Goal: Task Accomplishment & Management: Use online tool/utility

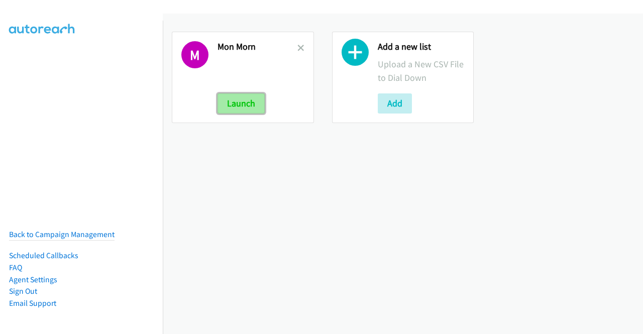
click at [249, 104] on button "Launch" at bounding box center [241, 103] width 47 height 20
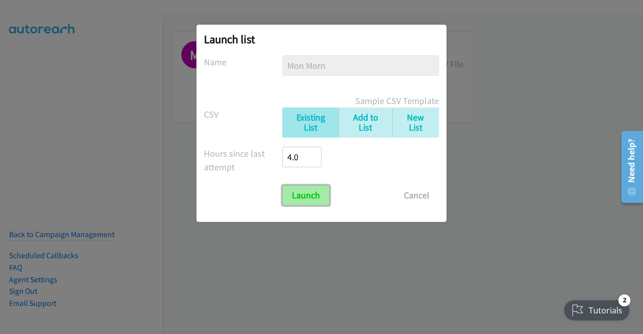
click at [315, 196] on input "Launch" at bounding box center [305, 195] width 47 height 20
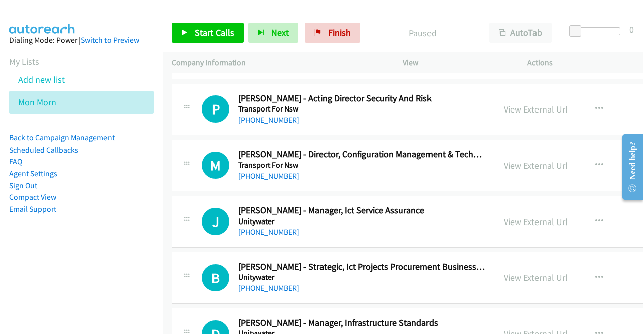
scroll to position [19905, 0]
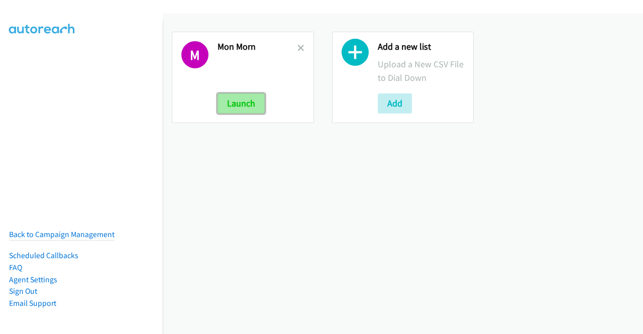
click at [245, 105] on button "Launch" at bounding box center [241, 103] width 47 height 20
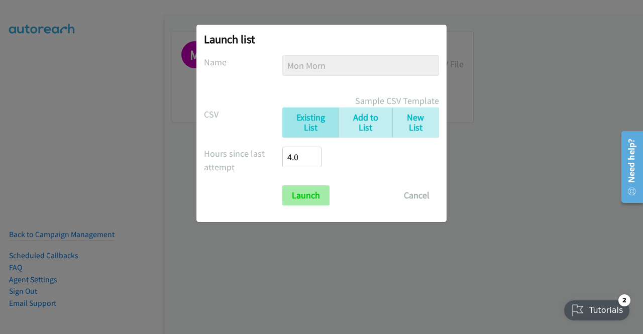
click at [303, 205] on div "Launch list No phone fields were returned for that Report or List View Please u…" at bounding box center [322, 124] width 250 height 198
click at [305, 197] on input "Launch" at bounding box center [305, 195] width 47 height 20
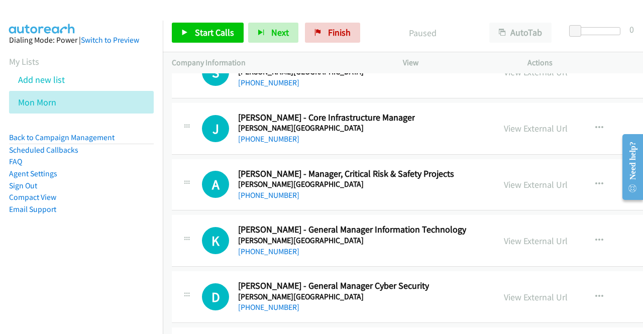
scroll to position [24185, 0]
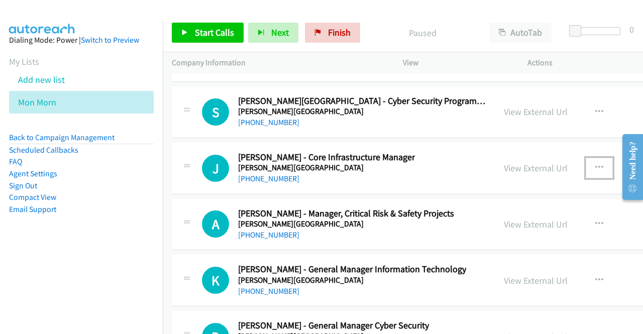
click at [599, 164] on icon "button" at bounding box center [600, 168] width 8 height 8
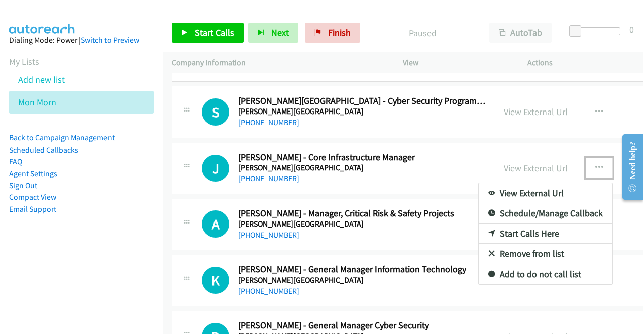
click at [549, 183] on link "View External Url" at bounding box center [546, 193] width 134 height 20
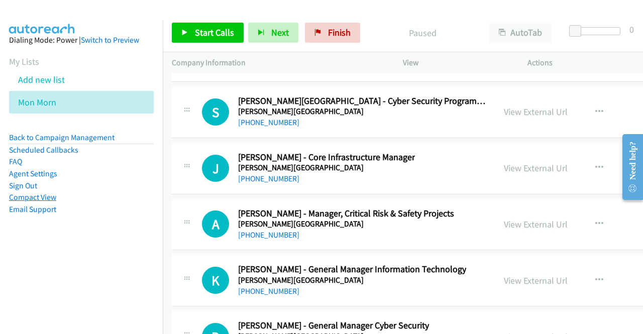
click at [37, 196] on link "Compact View" at bounding box center [32, 197] width 47 height 10
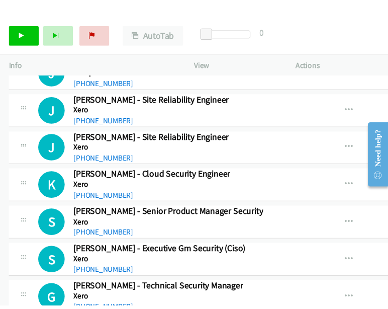
scroll to position [18598, 0]
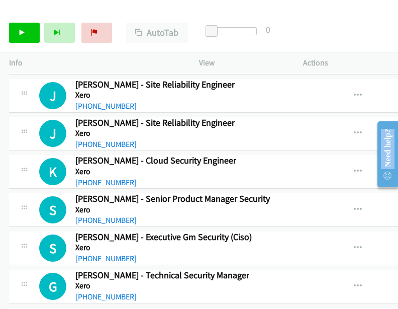
drag, startPoint x: 398, startPoint y: 190, endPoint x: 382, endPoint y: 189, distance: 15.2
click at [382, 114] on main "Need help? Resource Center AutoReach Help Help Get the help you need from our k…" at bounding box center [383, 114] width 29 height 0
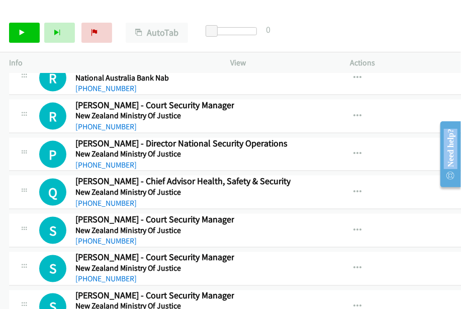
scroll to position [17102, 0]
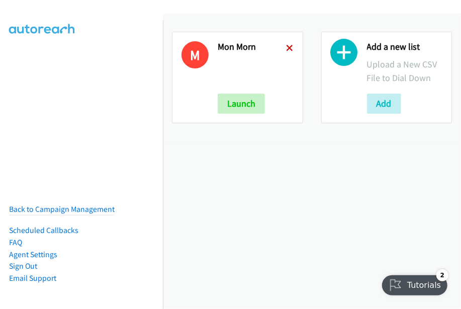
click at [288, 46] on icon at bounding box center [289, 48] width 7 height 7
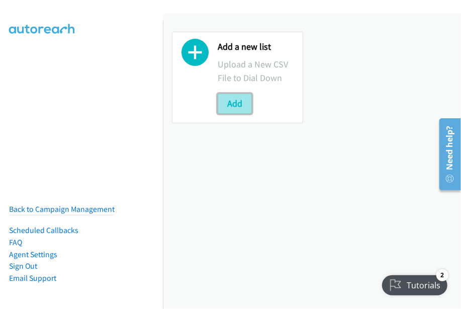
click at [227, 102] on button "Add" at bounding box center [235, 103] width 34 height 20
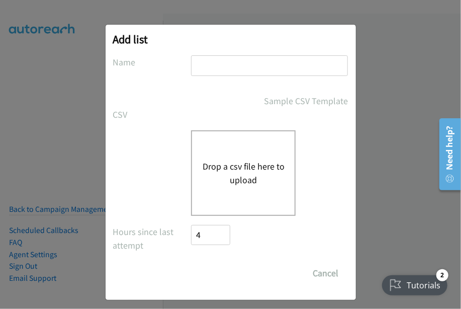
click at [249, 165] on button "Drop a csv file here to upload" at bounding box center [243, 172] width 82 height 27
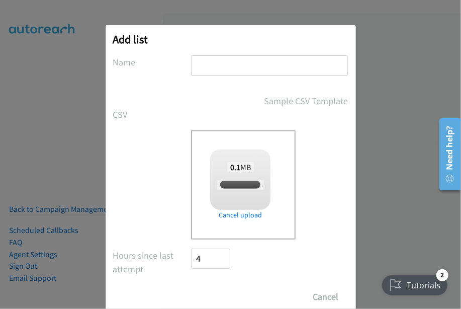
checkbox input "true"
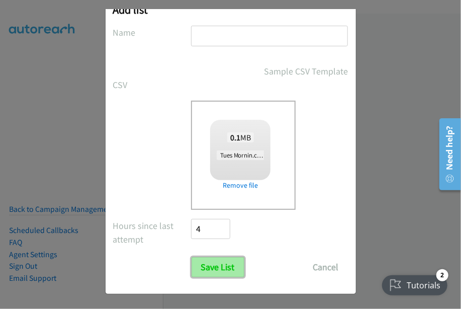
click at [213, 263] on input "Save List" at bounding box center [217, 267] width 53 height 20
type input "Tues Morn"
click at [196, 265] on input "Save List" at bounding box center [217, 267] width 53 height 20
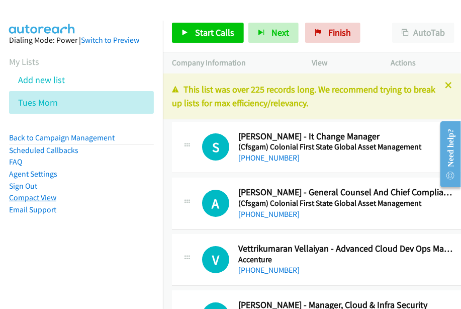
click at [34, 199] on link "Compact View" at bounding box center [32, 197] width 47 height 10
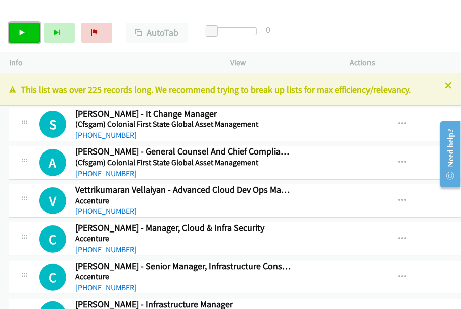
click at [23, 35] on icon at bounding box center [22, 33] width 7 height 7
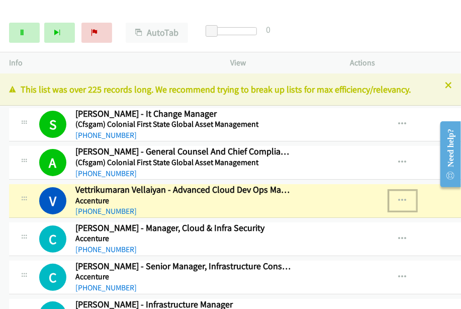
click at [407, 198] on icon "button" at bounding box center [403, 201] width 8 height 8
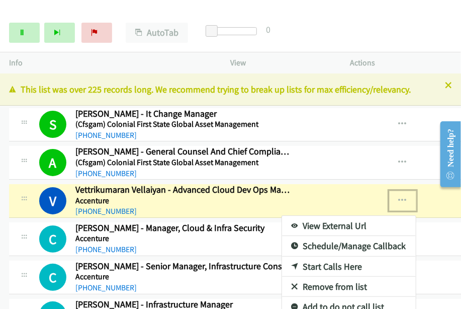
click at [339, 225] on link "View External Url" at bounding box center [349, 226] width 134 height 20
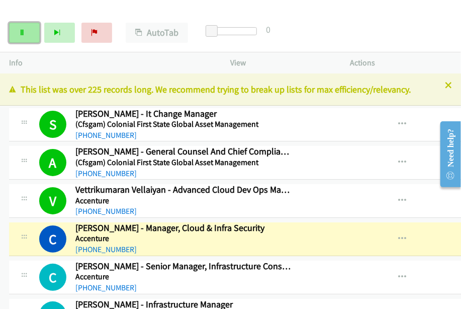
click at [25, 40] on link "Pause" at bounding box center [24, 33] width 31 height 20
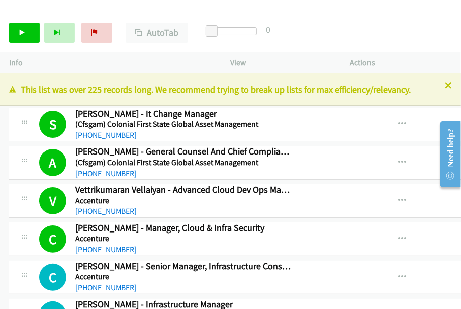
click at [311, 31] on div "Start Calls Pause Next Finish Call Completed AutoTab AutoTab 0" at bounding box center [230, 33] width 461 height 39
click at [17, 37] on link "Start Calls" at bounding box center [24, 33] width 31 height 20
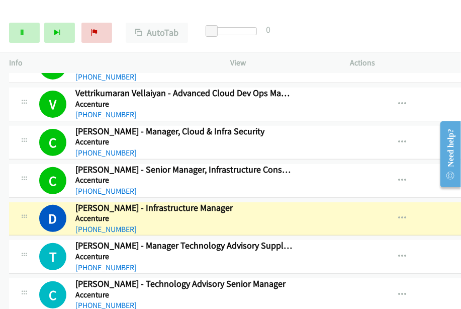
scroll to position [97, 0]
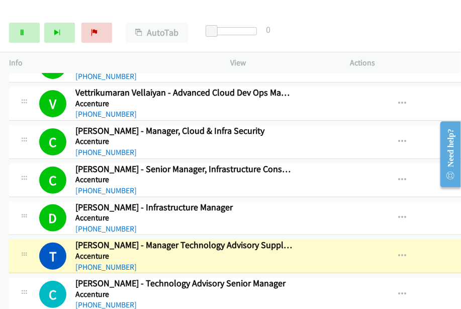
click at [426, 32] on div "Start Calls Pause Next Finish Dialing Tejesh Jayaprakash - Manager Technology A…" at bounding box center [230, 33] width 461 height 39
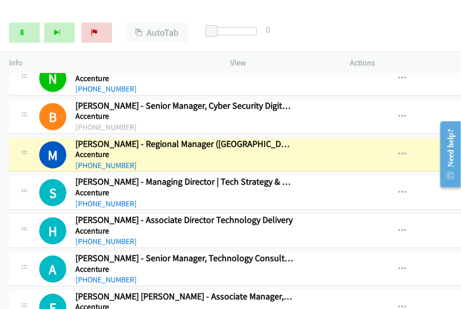
scroll to position [364, 0]
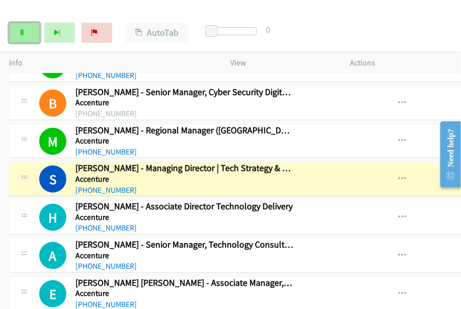
click at [24, 36] on icon at bounding box center [22, 33] width 7 height 7
click at [414, 143] on button "button" at bounding box center [402, 141] width 27 height 20
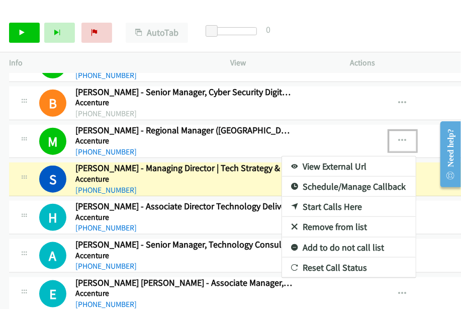
click at [366, 159] on link "View External Url" at bounding box center [349, 166] width 134 height 20
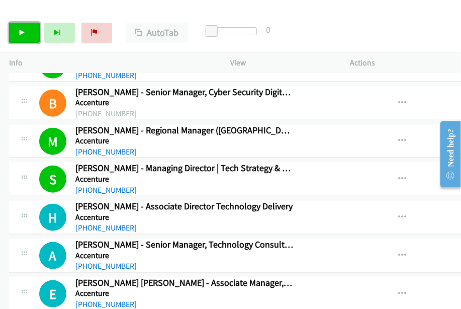
click at [29, 35] on link "Start Calls" at bounding box center [24, 33] width 31 height 20
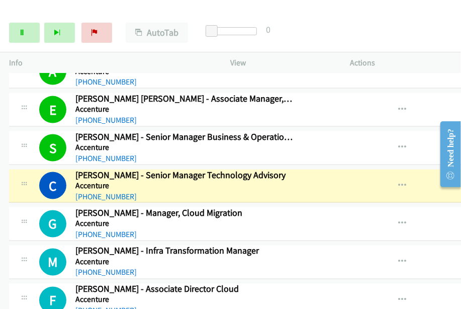
scroll to position [552, 0]
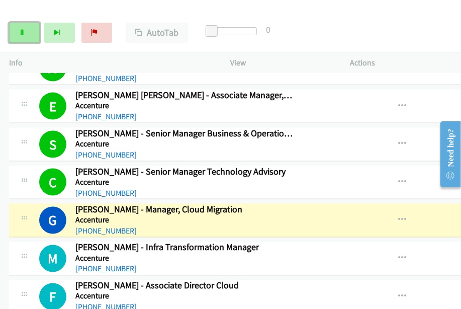
click at [25, 32] on icon at bounding box center [22, 33] width 7 height 7
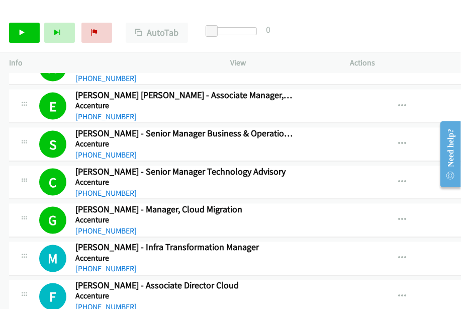
click at [8, 246] on td "M Callback Scheduled Mohammad Nur Aabideen - Infra Transformation Manager Accen…" at bounding box center [343, 259] width 687 height 38
click at [29, 36] on link "Start Calls" at bounding box center [24, 33] width 31 height 20
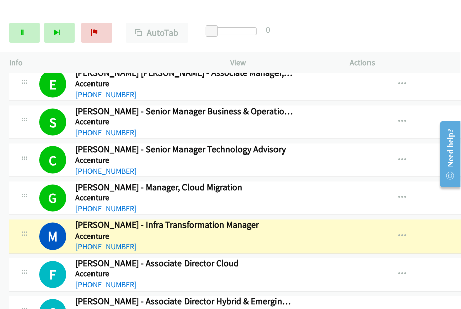
scroll to position [574, 0]
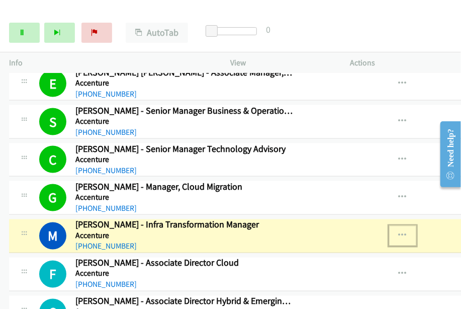
click at [407, 232] on icon "button" at bounding box center [403, 236] width 8 height 8
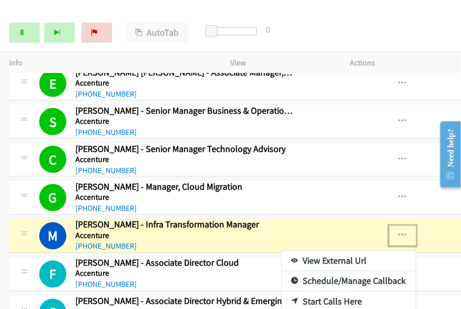
click at [347, 253] on link "View External Url" at bounding box center [349, 261] width 134 height 20
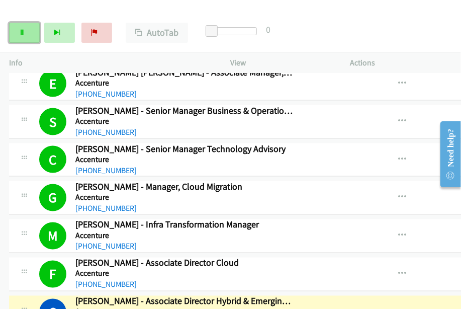
click at [26, 37] on link "Pause" at bounding box center [24, 33] width 31 height 20
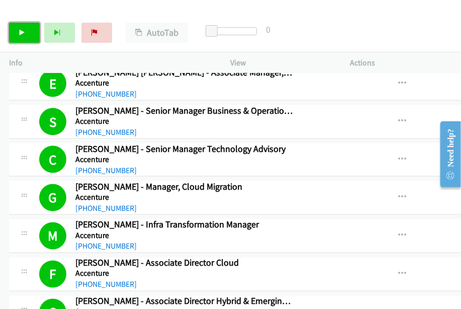
click at [19, 33] on icon at bounding box center [22, 33] width 7 height 7
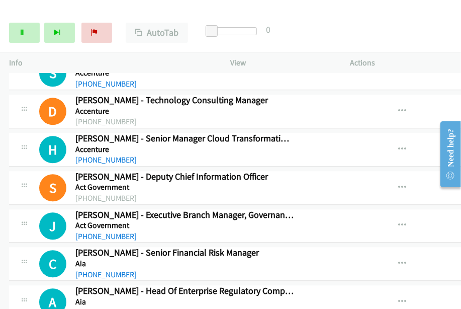
scroll to position [891, 0]
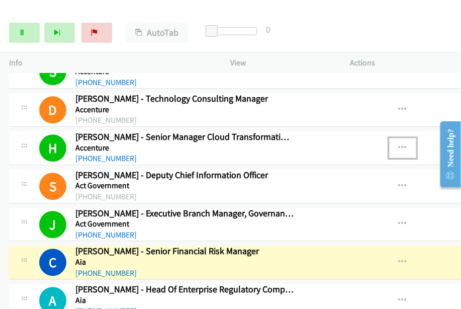
click at [407, 146] on icon "button" at bounding box center [403, 148] width 8 height 8
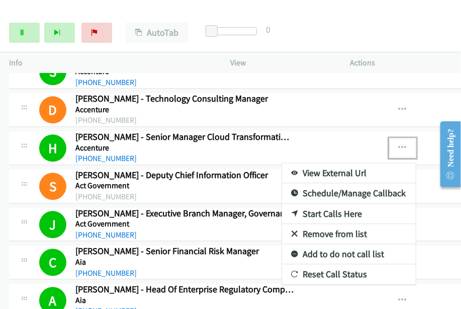
click at [364, 168] on link "View External Url" at bounding box center [349, 173] width 134 height 20
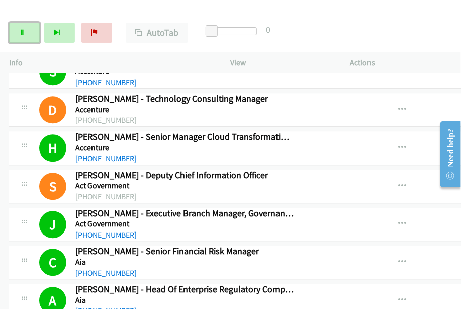
drag, startPoint x: 26, startPoint y: 32, endPoint x: 193, endPoint y: 98, distance: 180.0
click at [25, 32] on link "Pause" at bounding box center [24, 33] width 31 height 20
click at [11, 38] on link "Start Calls" at bounding box center [24, 33] width 31 height 20
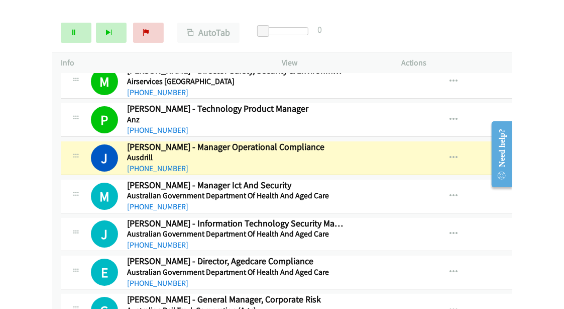
scroll to position [1300, 0]
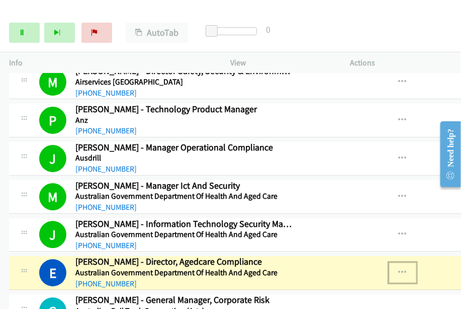
click at [407, 268] on icon "button" at bounding box center [403, 272] width 8 height 8
click at [334, 289] on link "View External Url" at bounding box center [349, 297] width 134 height 20
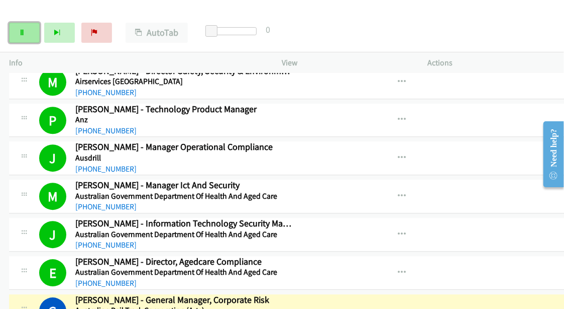
click at [24, 31] on icon at bounding box center [22, 33] width 7 height 7
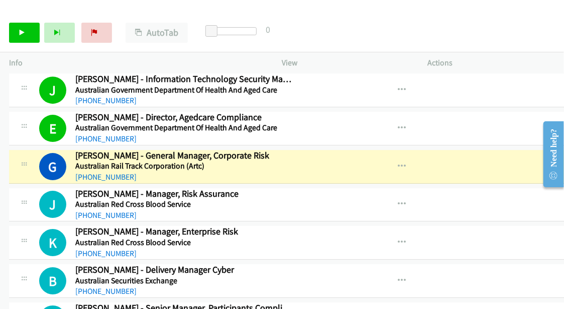
scroll to position [1444, 0]
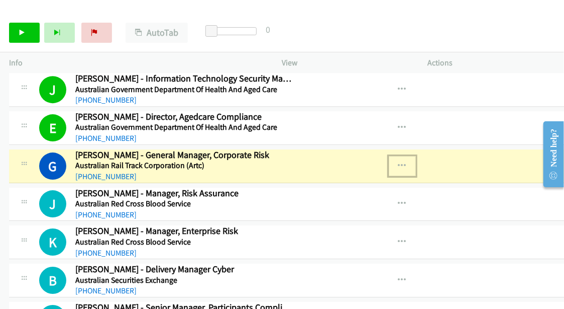
click at [407, 162] on icon "button" at bounding box center [403, 166] width 8 height 8
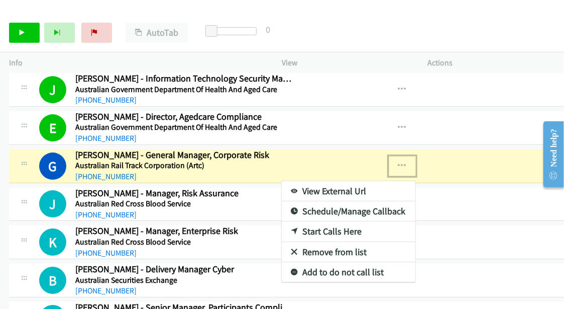
click at [349, 182] on link "View External Url" at bounding box center [349, 191] width 134 height 20
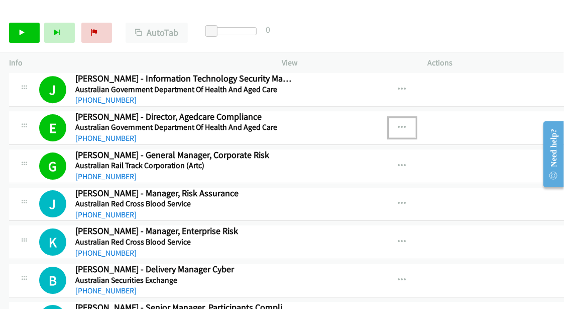
click at [407, 124] on icon "button" at bounding box center [403, 128] width 8 height 8
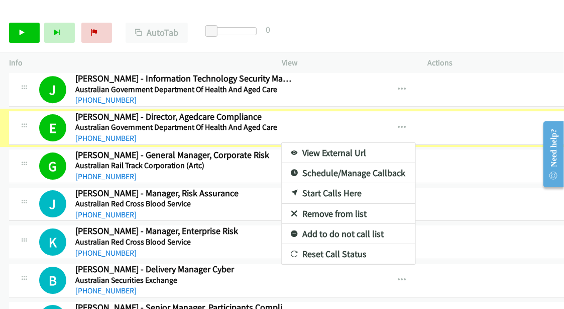
scroll to position [1414, 0]
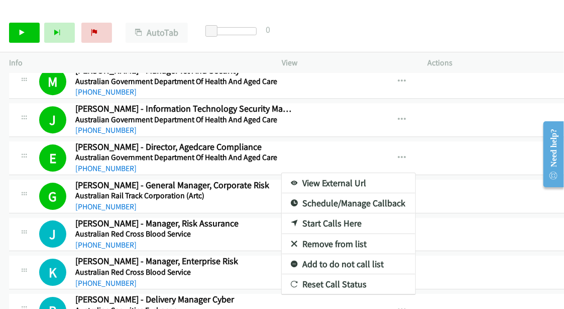
click at [322, 37] on div at bounding box center [282, 154] width 564 height 309
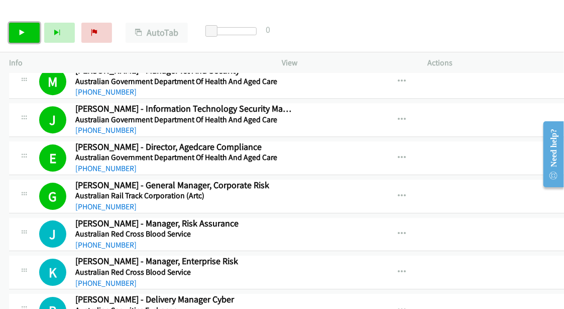
click at [27, 33] on link "Start Calls" at bounding box center [24, 33] width 31 height 20
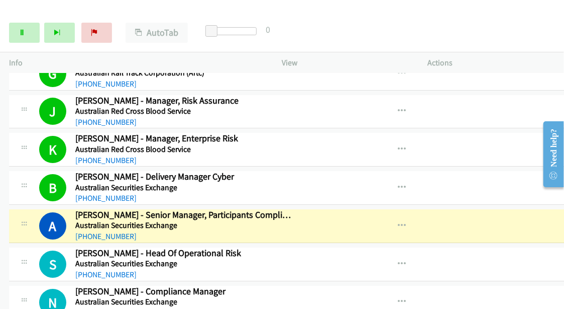
scroll to position [1539, 0]
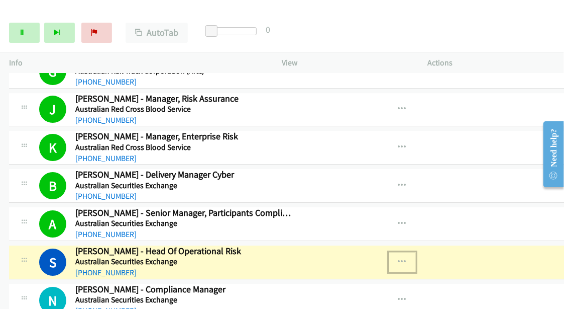
click at [403, 252] on button "button" at bounding box center [402, 262] width 27 height 20
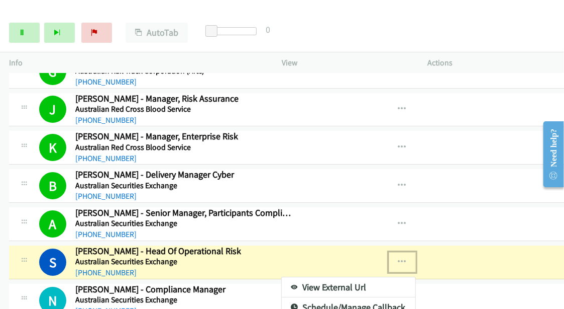
click at [346, 277] on link "View External Url" at bounding box center [349, 287] width 134 height 20
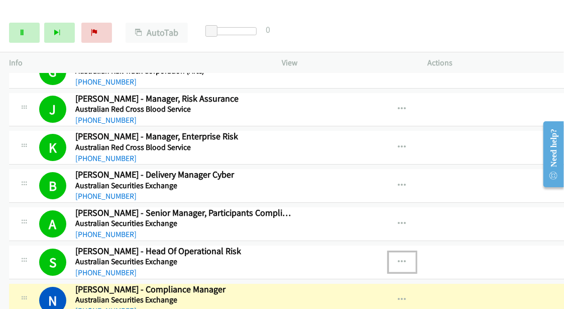
click at [407, 258] on icon "button" at bounding box center [403, 262] width 8 height 8
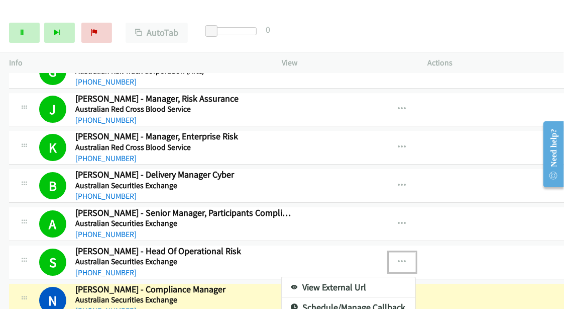
click at [27, 29] on div at bounding box center [282, 154] width 564 height 309
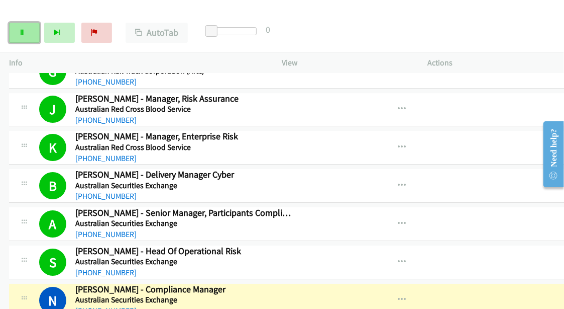
click at [20, 30] on icon at bounding box center [22, 33] width 7 height 7
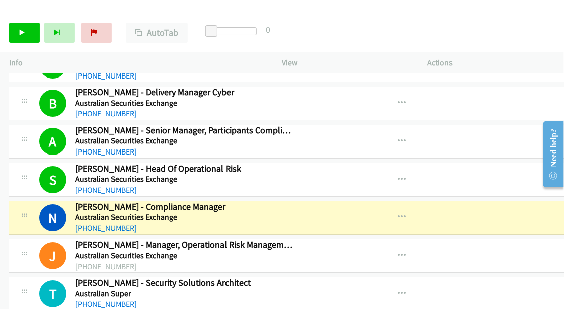
scroll to position [1626, 0]
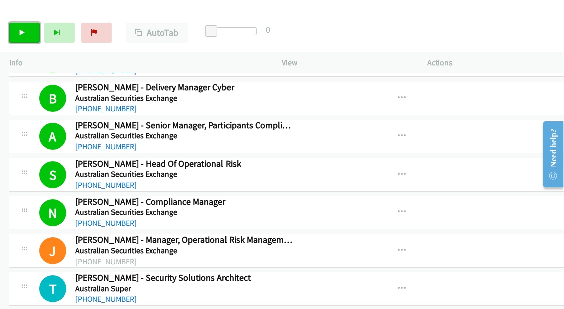
click at [20, 30] on icon at bounding box center [22, 33] width 7 height 7
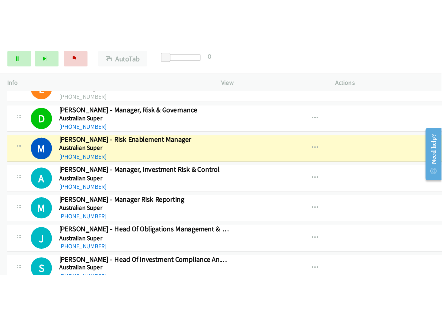
scroll to position [1883, 0]
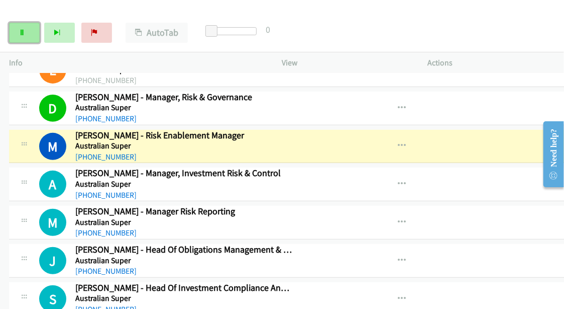
click at [30, 26] on link "Pause" at bounding box center [24, 33] width 31 height 20
click at [436, 51] on div "Start Calls Pause Next Finish Paused AutoTab AutoTab 0" at bounding box center [282, 33] width 564 height 39
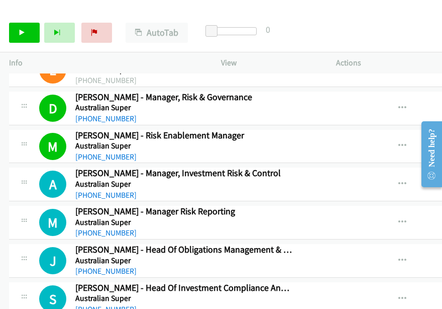
click at [9, 221] on div "M Callback Scheduled Manpreet Kohli - Manager Risk Reporting Australian Super A…" at bounding box center [185, 222] width 353 height 33
click at [18, 35] on link "Start Calls" at bounding box center [24, 33] width 31 height 20
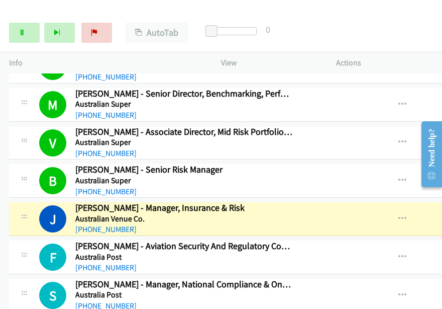
scroll to position [2314, 0]
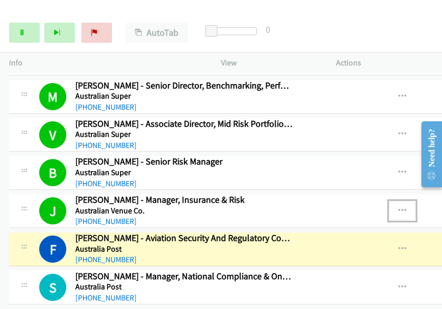
click at [407, 207] on icon "button" at bounding box center [403, 211] width 8 height 8
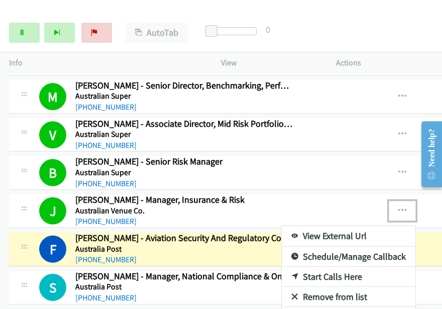
click at [321, 227] on link "View External Url" at bounding box center [349, 236] width 134 height 20
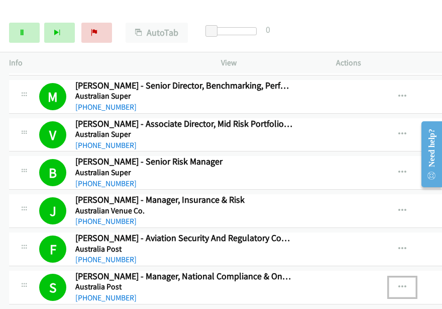
click at [407, 283] on icon "button" at bounding box center [403, 287] width 8 height 8
click at [325, 24] on div at bounding box center [221, 154] width 442 height 309
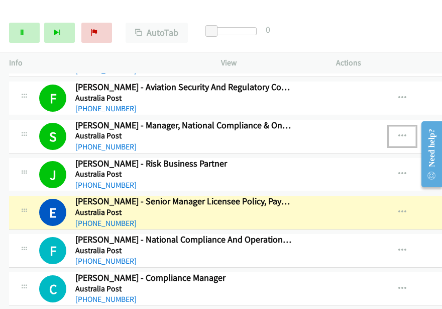
scroll to position [2515, 0]
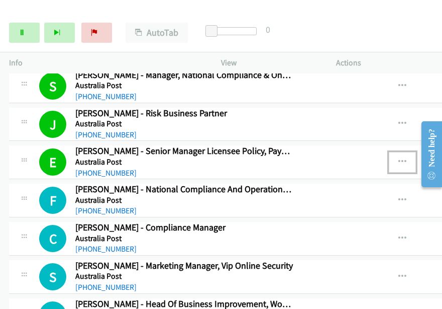
click at [407, 158] on icon "button" at bounding box center [403, 162] width 8 height 8
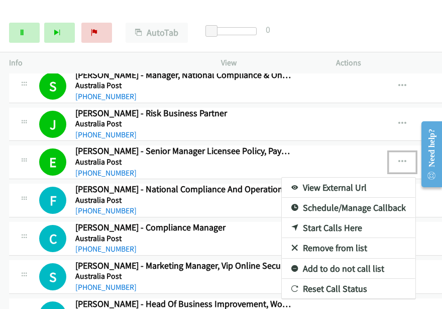
click at [349, 177] on link "View External Url" at bounding box center [349, 187] width 134 height 20
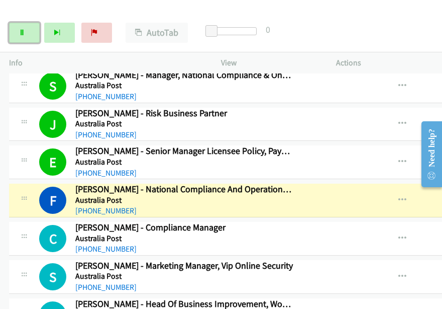
drag, startPoint x: 21, startPoint y: 31, endPoint x: 59, endPoint y: 18, distance: 40.2
click at [22, 31] on icon at bounding box center [22, 33] width 7 height 7
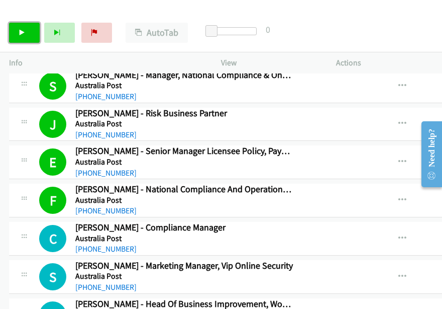
click at [28, 32] on link "Start Calls" at bounding box center [24, 33] width 31 height 20
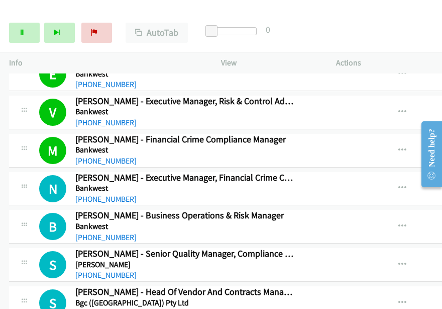
scroll to position [2871, 0]
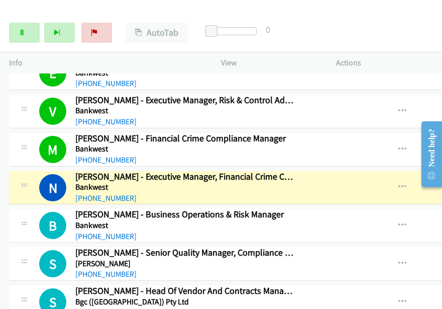
click at [9, 248] on div "S Callback Scheduled Sathy Surendran - Senior Quality Manager, Compliance Ap, Q…" at bounding box center [185, 263] width 353 height 33
click at [22, 41] on link "Pause" at bounding box center [24, 33] width 31 height 20
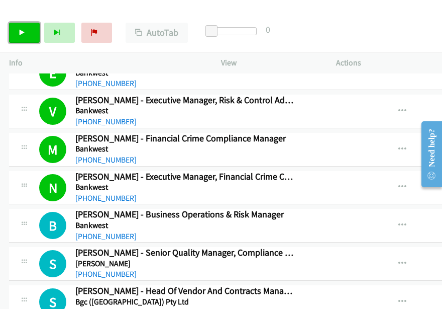
click at [20, 30] on icon at bounding box center [22, 33] width 7 height 7
click at [7, 216] on td "B Callback Scheduled Brian Smyth - Business Operations & Risk Manager Bankwest …" at bounding box center [343, 226] width 687 height 38
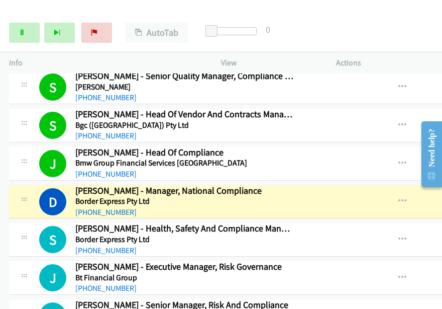
scroll to position [3043, 0]
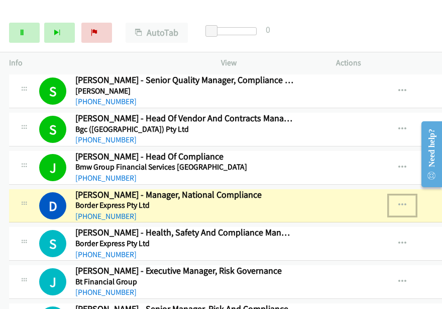
click at [407, 201] on icon "button" at bounding box center [403, 205] width 8 height 8
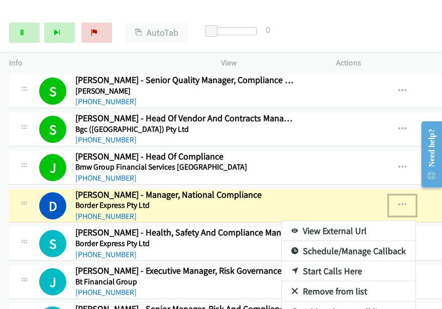
click at [317, 221] on link "View External Url" at bounding box center [349, 231] width 134 height 20
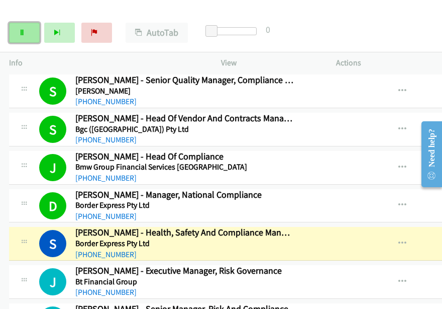
click at [24, 32] on icon at bounding box center [22, 33] width 7 height 7
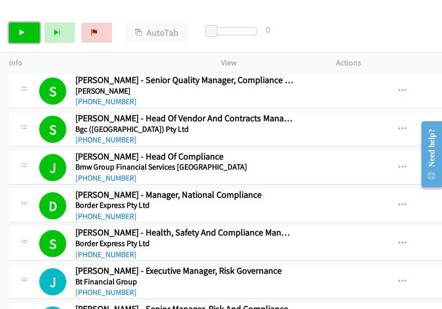
click at [30, 36] on link "Start Calls" at bounding box center [24, 33] width 31 height 20
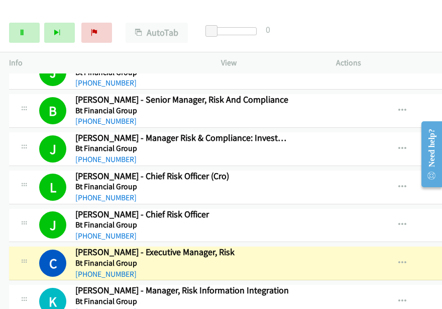
scroll to position [3253, 0]
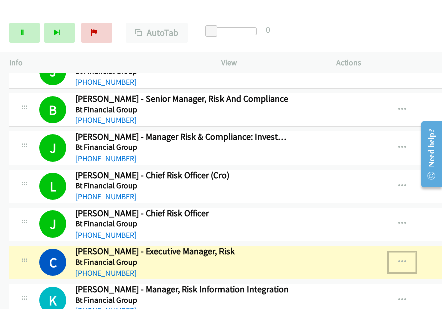
click at [413, 252] on button "button" at bounding box center [402, 262] width 27 height 20
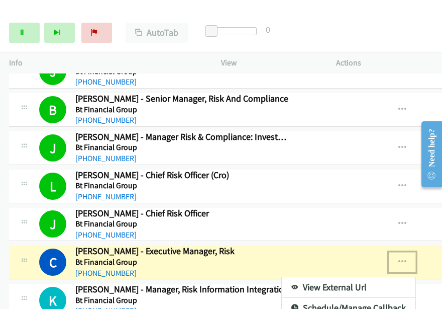
click at [362, 277] on link "View External Url" at bounding box center [349, 287] width 134 height 20
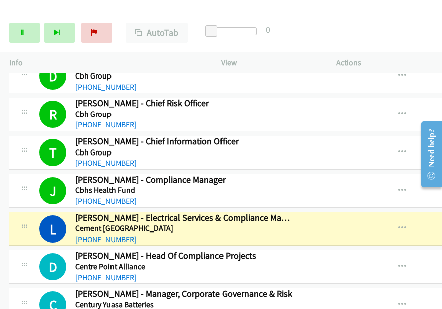
scroll to position [3630, 0]
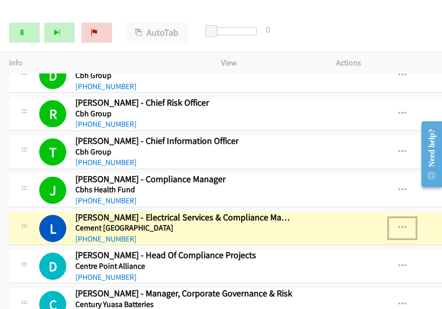
click at [407, 224] on icon "button" at bounding box center [403, 228] width 8 height 8
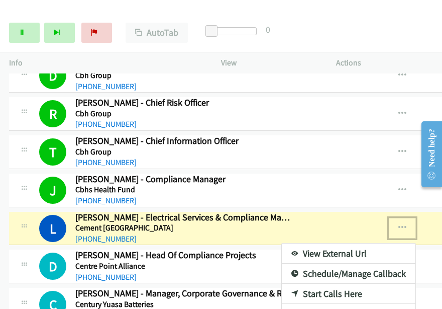
click at [327, 243] on link "View External Url" at bounding box center [349, 253] width 134 height 20
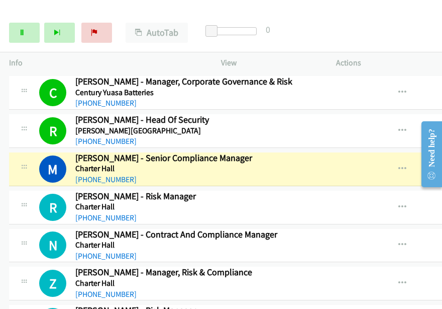
scroll to position [3842, 0]
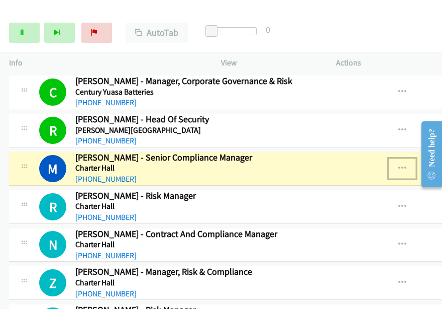
click at [407, 164] on icon "button" at bounding box center [403, 168] width 8 height 8
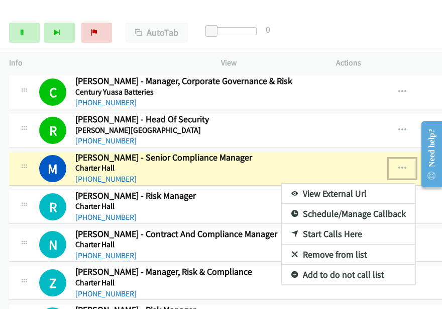
click at [348, 183] on link "View External Url" at bounding box center [349, 193] width 134 height 20
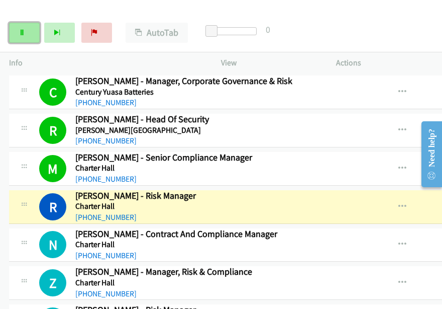
click at [34, 37] on link "Pause" at bounding box center [24, 33] width 31 height 20
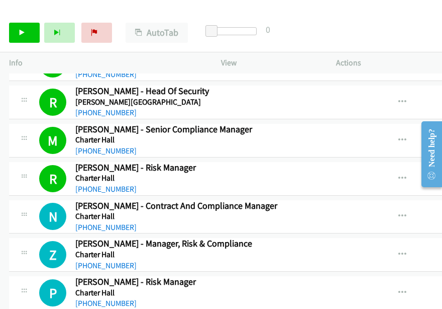
scroll to position [3871, 0]
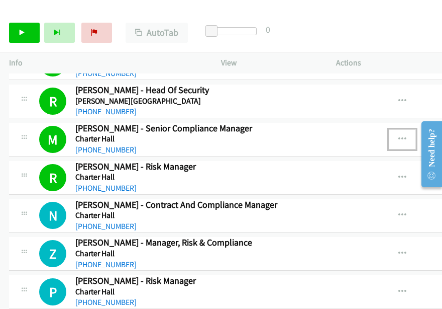
click at [404, 129] on button "button" at bounding box center [402, 139] width 27 height 20
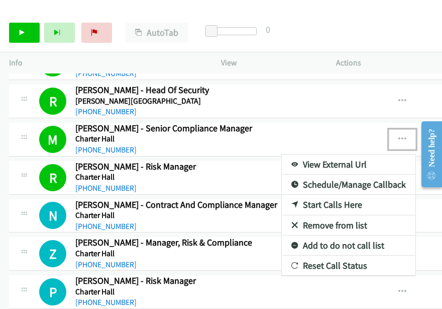
click at [333, 154] on link "View External Url" at bounding box center [349, 164] width 134 height 20
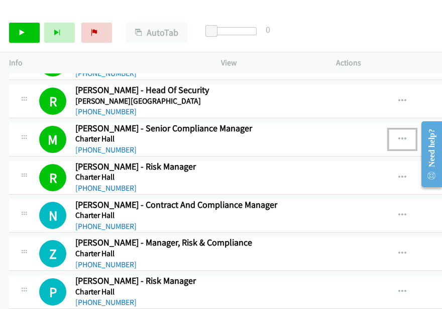
drag, startPoint x: 285, startPoint y: 249, endPoint x: 55, endPoint y: 147, distance: 251.6
click at [22, 34] on icon at bounding box center [22, 33] width 7 height 7
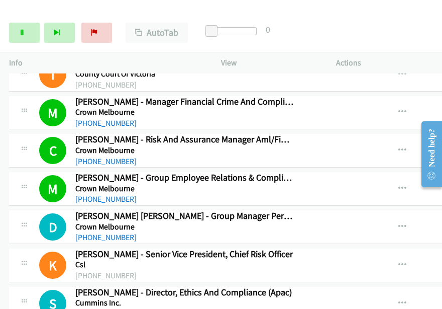
scroll to position [4359, 0]
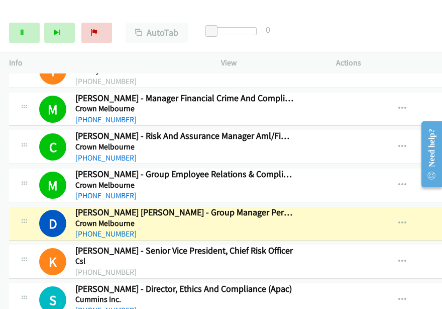
drag, startPoint x: 18, startPoint y: 209, endPoint x: 17, endPoint y: 46, distance: 163.3
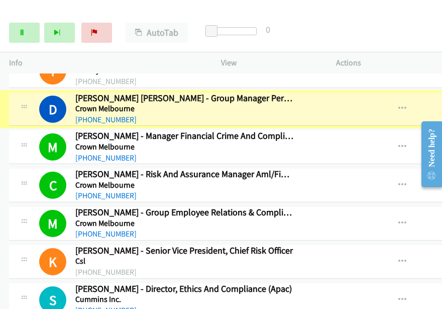
scroll to position [4349, 0]
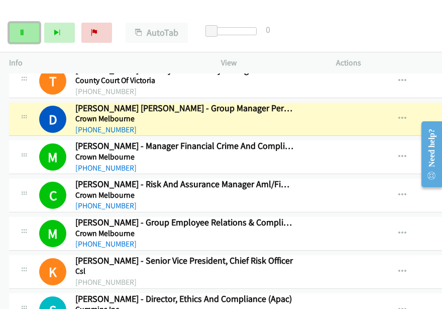
click at [22, 37] on link "Pause" at bounding box center [24, 33] width 31 height 20
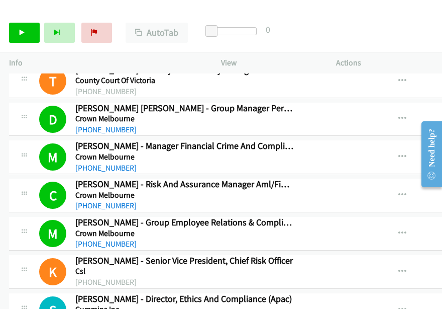
click at [415, 41] on div "Start Calls Pause Next Finish Call Completed AutoTab AutoTab 0" at bounding box center [221, 33] width 442 height 39
click at [21, 32] on icon at bounding box center [22, 33] width 7 height 7
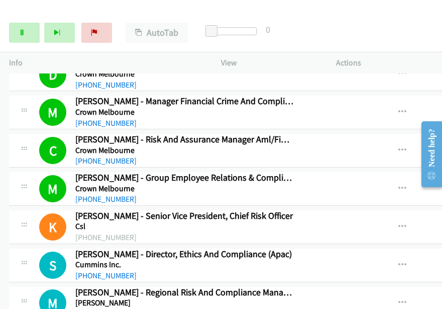
scroll to position [4449, 0]
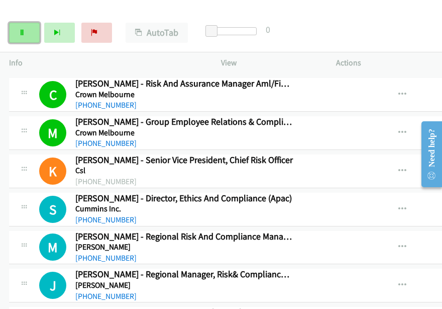
drag, startPoint x: 26, startPoint y: 37, endPoint x: 37, endPoint y: 27, distance: 15.3
click at [26, 37] on link "Pause" at bounding box center [24, 33] width 31 height 20
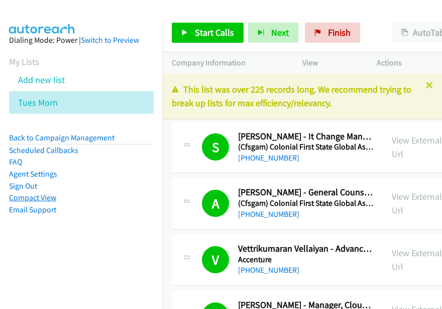
click at [38, 197] on link "Compact View" at bounding box center [32, 197] width 47 height 10
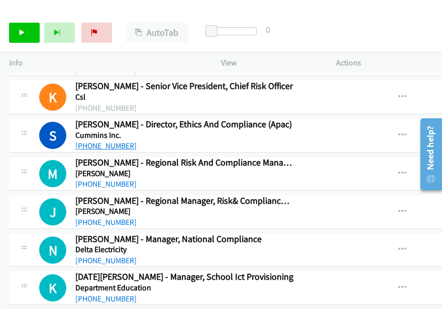
scroll to position [4423, 0]
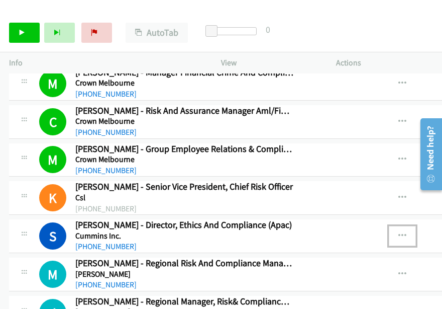
click at [407, 232] on icon "button" at bounding box center [403, 236] width 8 height 8
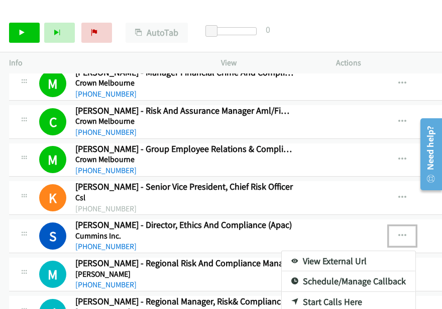
click at [330, 251] on link "View External Url" at bounding box center [349, 261] width 134 height 20
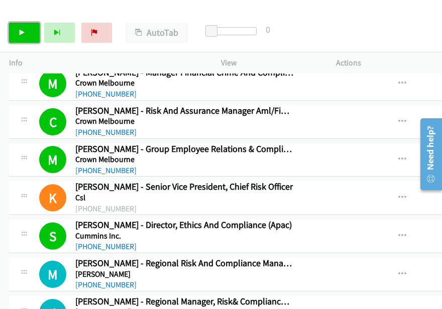
click at [28, 31] on link "Start Calls" at bounding box center [24, 33] width 31 height 20
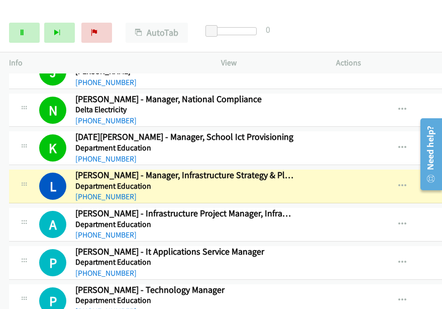
scroll to position [4666, 0]
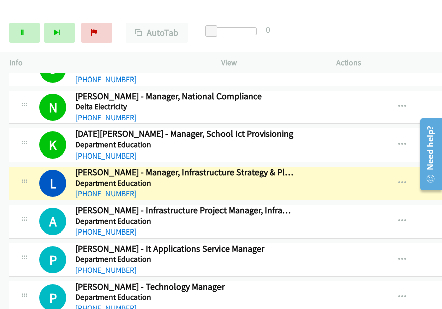
click at [421, 19] on div "Start Calls Pause Next Finish Dialing [PERSON_NAME] - Manager, Infrastructure S…" at bounding box center [221, 33] width 442 height 39
click at [407, 179] on icon "button" at bounding box center [403, 183] width 8 height 8
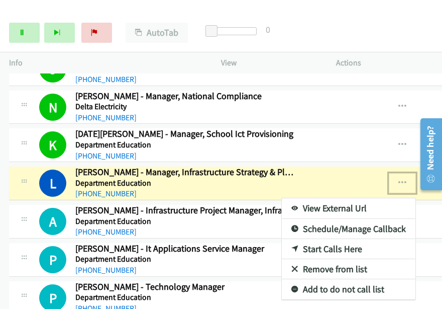
click at [340, 198] on link "View External Url" at bounding box center [349, 208] width 134 height 20
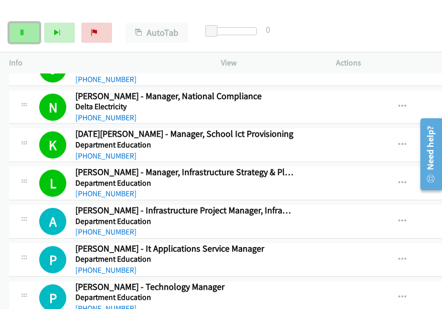
click at [23, 30] on icon at bounding box center [22, 33] width 7 height 7
click at [8, 240] on td "P Callback Scheduled [PERSON_NAME] - It Applications Service Manager Department…" at bounding box center [343, 259] width 687 height 38
click at [30, 37] on link "Start Calls" at bounding box center [24, 33] width 31 height 20
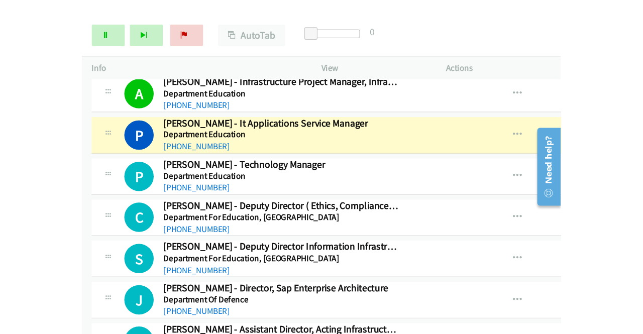
scroll to position [4817, 0]
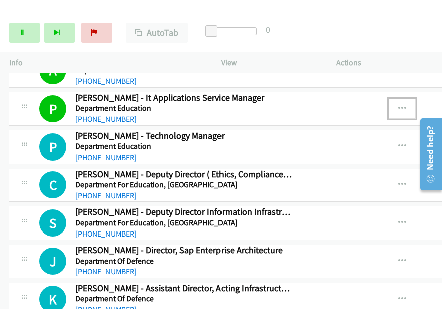
click at [407, 105] on icon "button" at bounding box center [403, 109] width 8 height 8
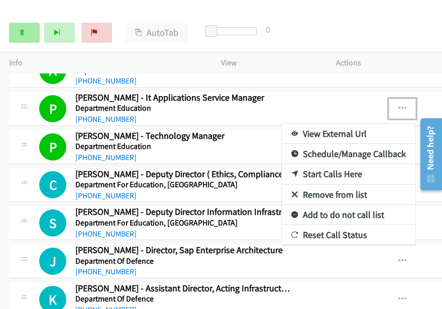
click at [24, 33] on div at bounding box center [221, 154] width 442 height 309
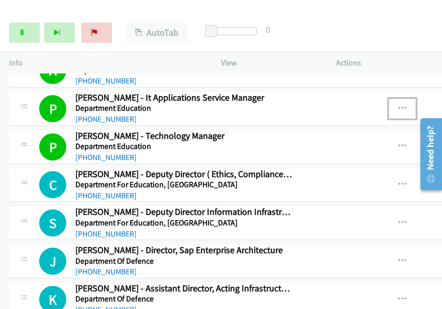
click at [407, 105] on icon "button" at bounding box center [403, 109] width 8 height 8
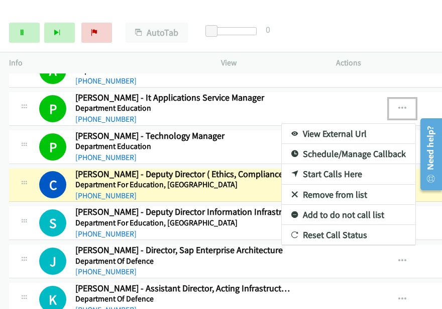
click at [368, 124] on link "View External Url" at bounding box center [349, 134] width 134 height 20
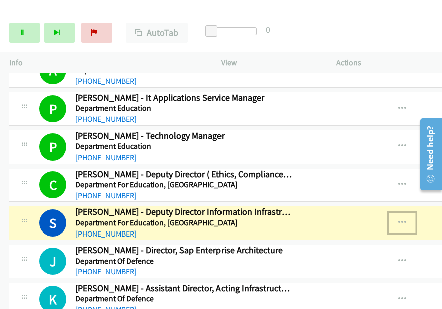
click at [407, 219] on icon "button" at bounding box center [403, 223] width 8 height 8
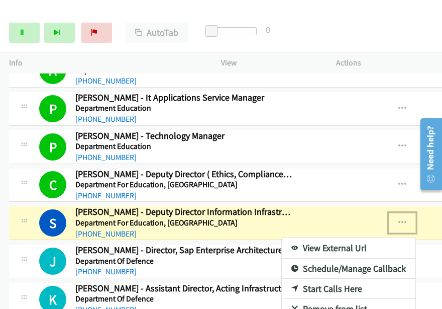
drag, startPoint x: 322, startPoint y: 226, endPoint x: 277, endPoint y: 225, distance: 45.3
click at [326, 238] on link "View External Url" at bounding box center [349, 248] width 134 height 20
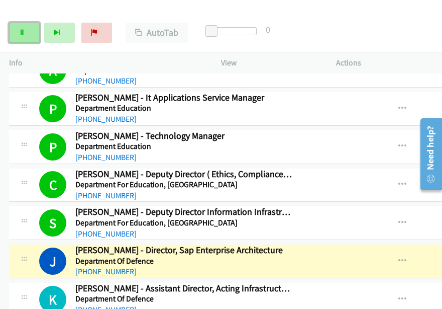
click at [19, 39] on link "Pause" at bounding box center [24, 33] width 31 height 20
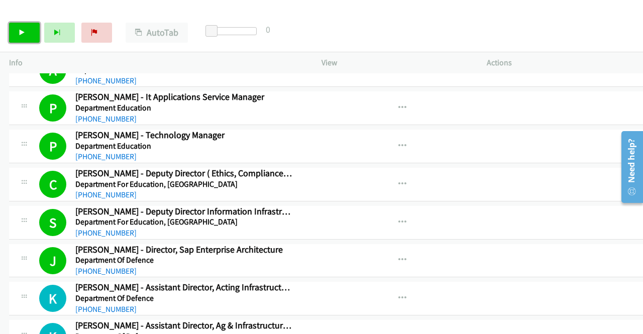
click at [28, 33] on link "Start Calls" at bounding box center [24, 33] width 31 height 20
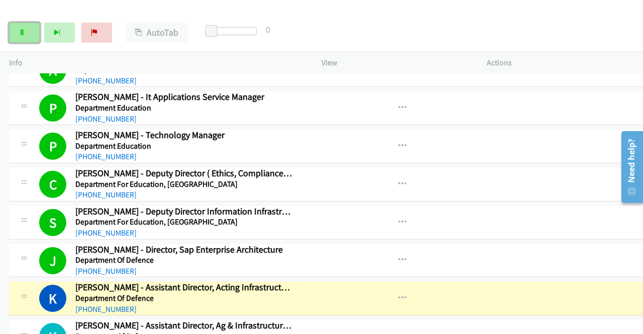
click at [28, 31] on link "Pause" at bounding box center [24, 33] width 31 height 20
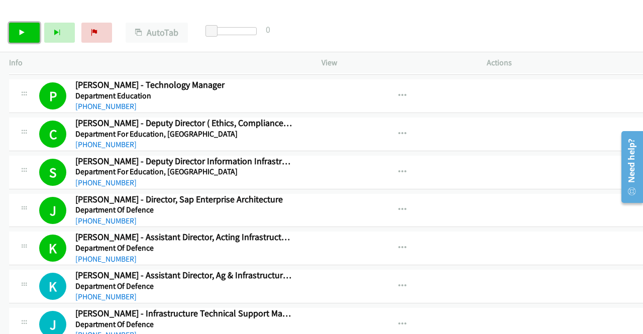
click at [33, 32] on link "Start Calls" at bounding box center [24, 33] width 31 height 20
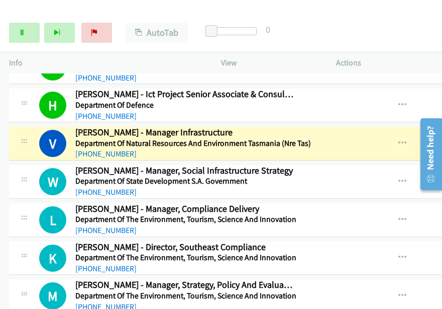
scroll to position [5249, 0]
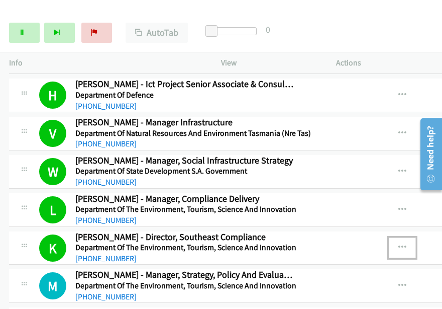
click at [407, 243] on icon "button" at bounding box center [403, 247] width 8 height 8
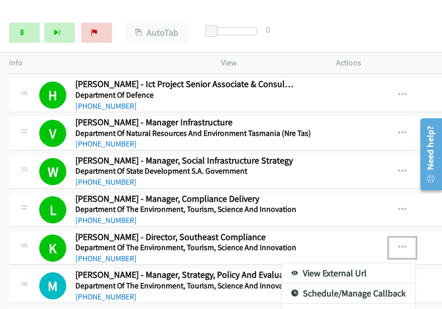
drag, startPoint x: 366, startPoint y: 250, endPoint x: 343, endPoint y: 219, distance: 38.8
click at [366, 263] on link "View External Url" at bounding box center [349, 273] width 134 height 20
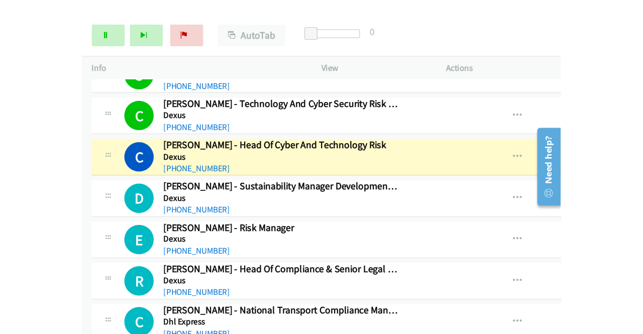
scroll to position [5619, 0]
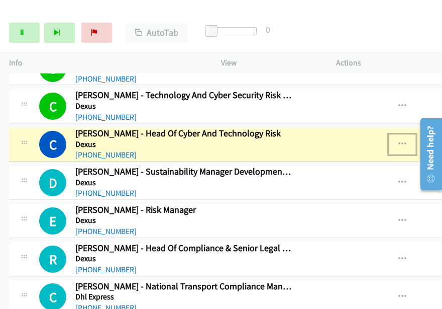
click at [407, 140] on icon "button" at bounding box center [403, 144] width 8 height 8
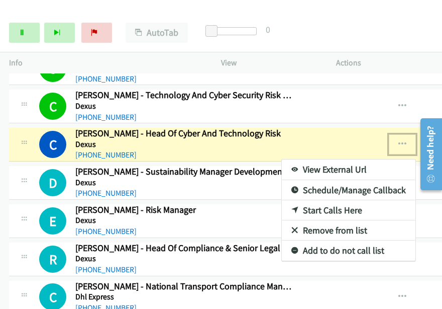
click at [352, 159] on link "View External Url" at bounding box center [349, 169] width 134 height 20
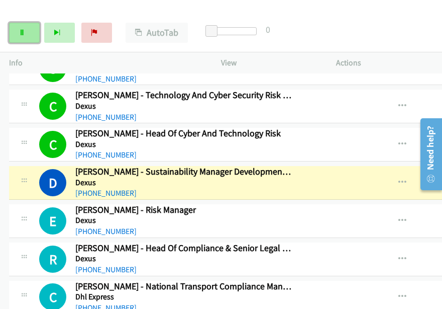
click at [18, 31] on link "Pause" at bounding box center [24, 33] width 31 height 20
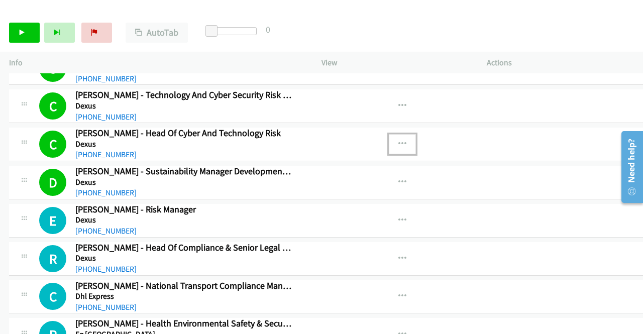
click at [406, 140] on icon "button" at bounding box center [403, 144] width 8 height 8
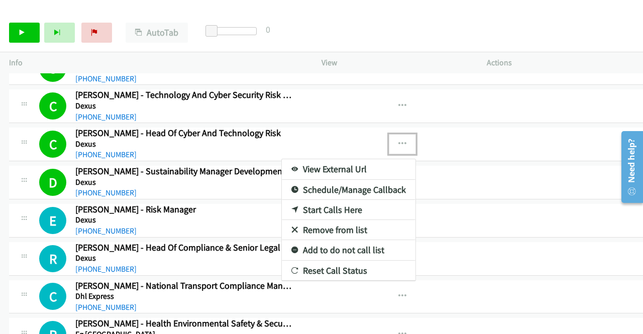
click at [366, 159] on link "View External Url" at bounding box center [349, 169] width 134 height 20
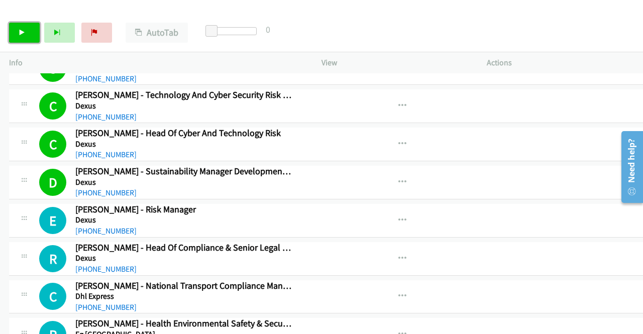
click at [21, 30] on icon at bounding box center [22, 33] width 7 height 7
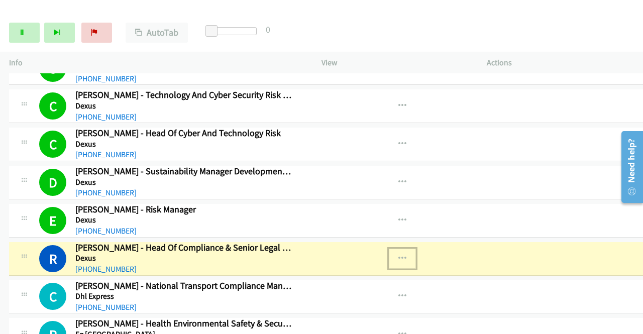
click at [407, 255] on icon "button" at bounding box center [403, 259] width 8 height 8
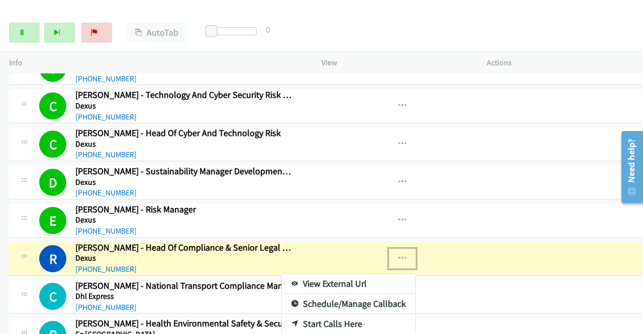
click at [357, 274] on link "View External Url" at bounding box center [349, 284] width 134 height 20
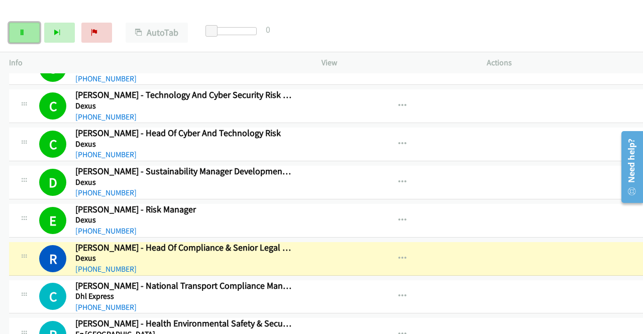
click at [28, 32] on link "Pause" at bounding box center [24, 33] width 31 height 20
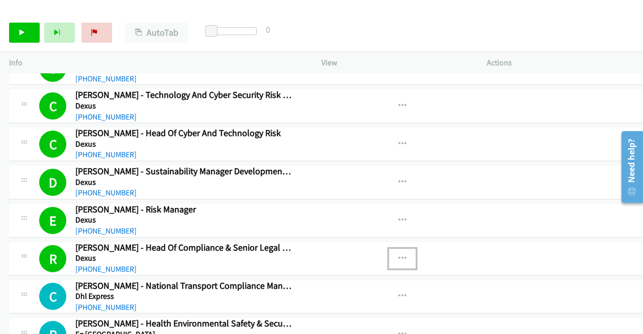
click at [409, 249] on button "button" at bounding box center [402, 259] width 27 height 20
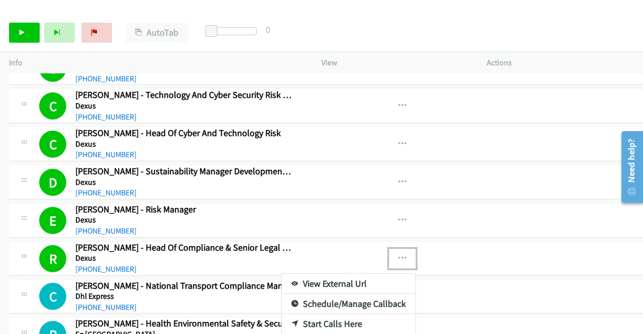
click at [322, 274] on link "View External Url" at bounding box center [349, 284] width 134 height 20
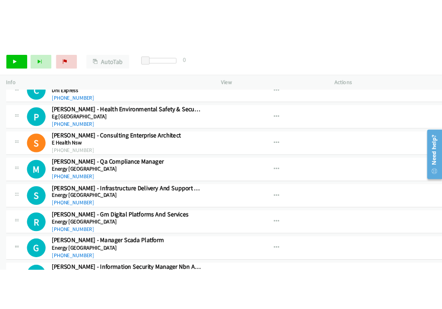
scroll to position [5920, 0]
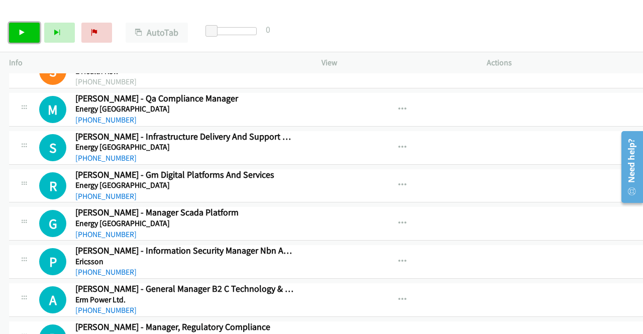
click at [17, 35] on link "Start Calls" at bounding box center [24, 33] width 31 height 20
click at [32, 30] on link "Pause" at bounding box center [24, 33] width 31 height 20
